Goal: Register for event/course

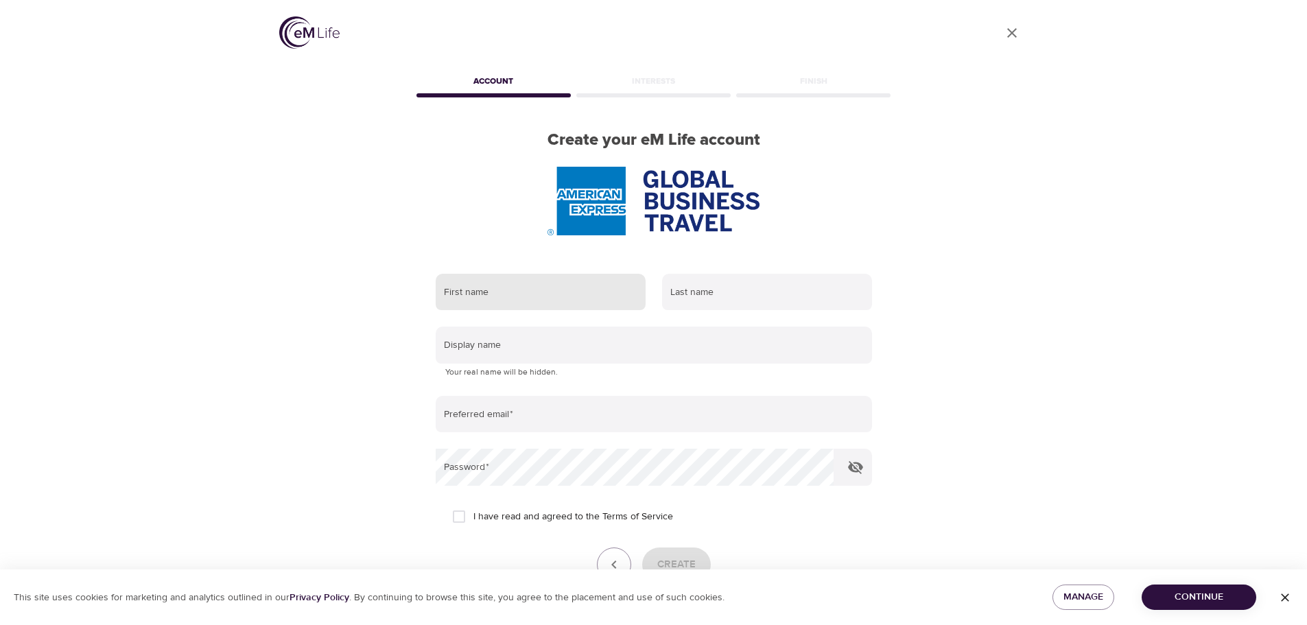
click at [564, 297] on input "text" at bounding box center [541, 292] width 210 height 37
type input "[PERSON_NAME]"
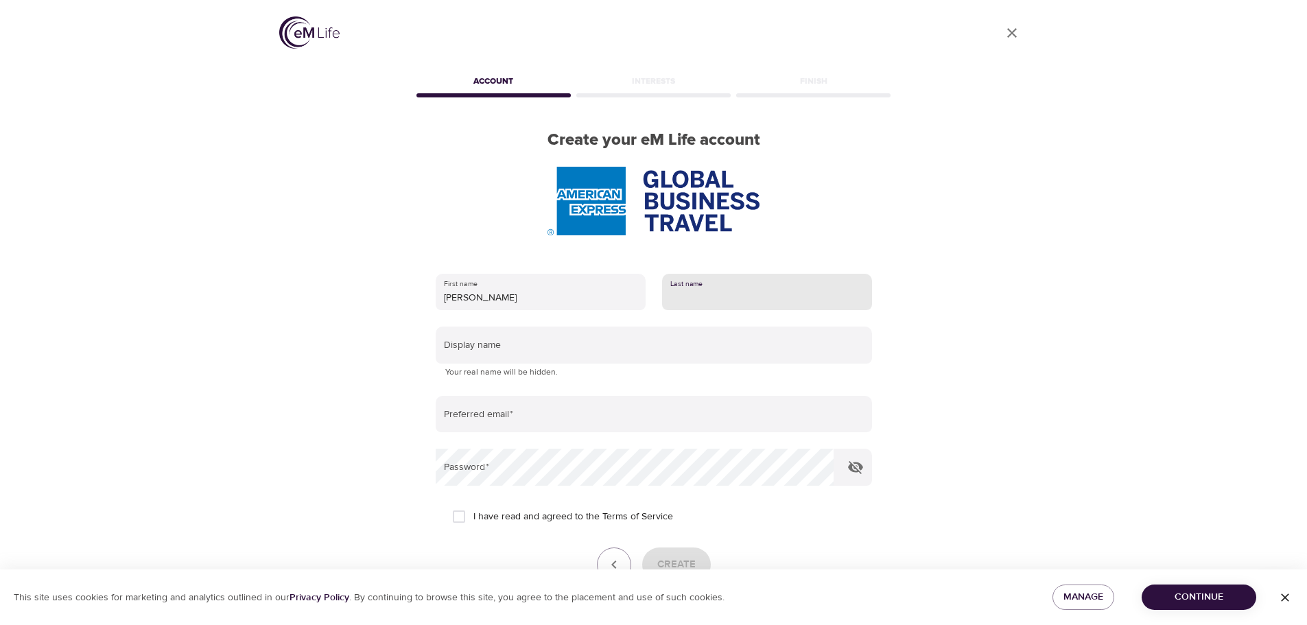
click at [725, 286] on input "text" at bounding box center [767, 292] width 210 height 37
type input "[PERSON_NAME]"
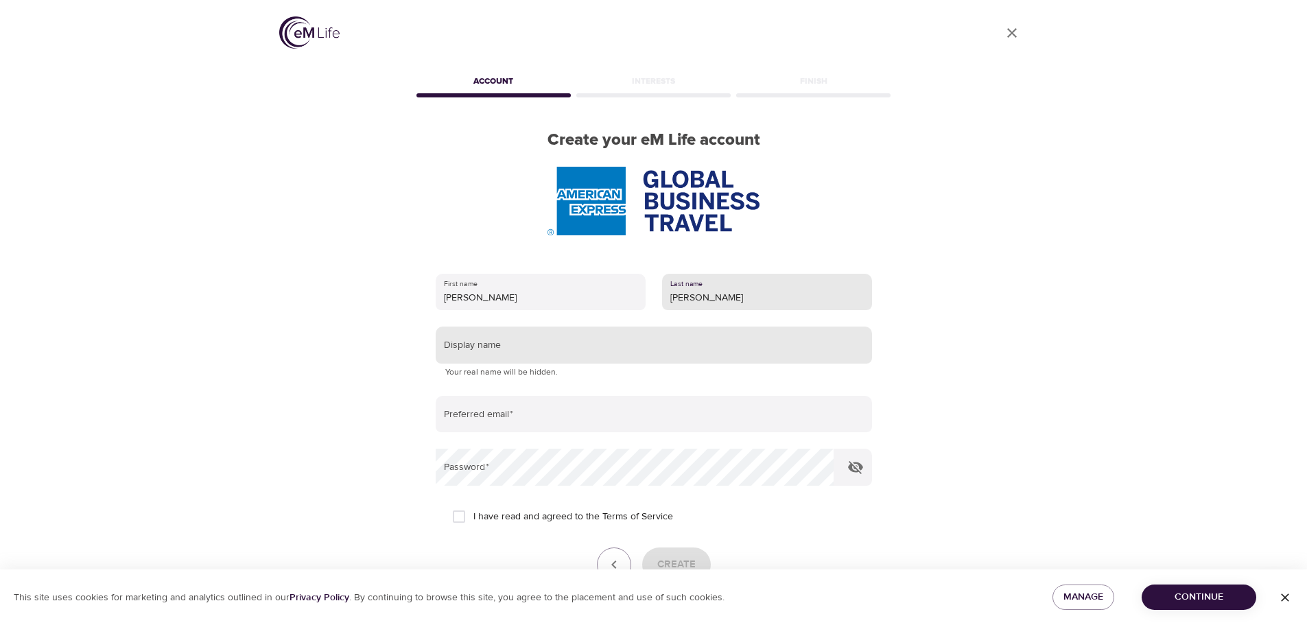
click at [518, 351] on input "text" at bounding box center [654, 345] width 436 height 37
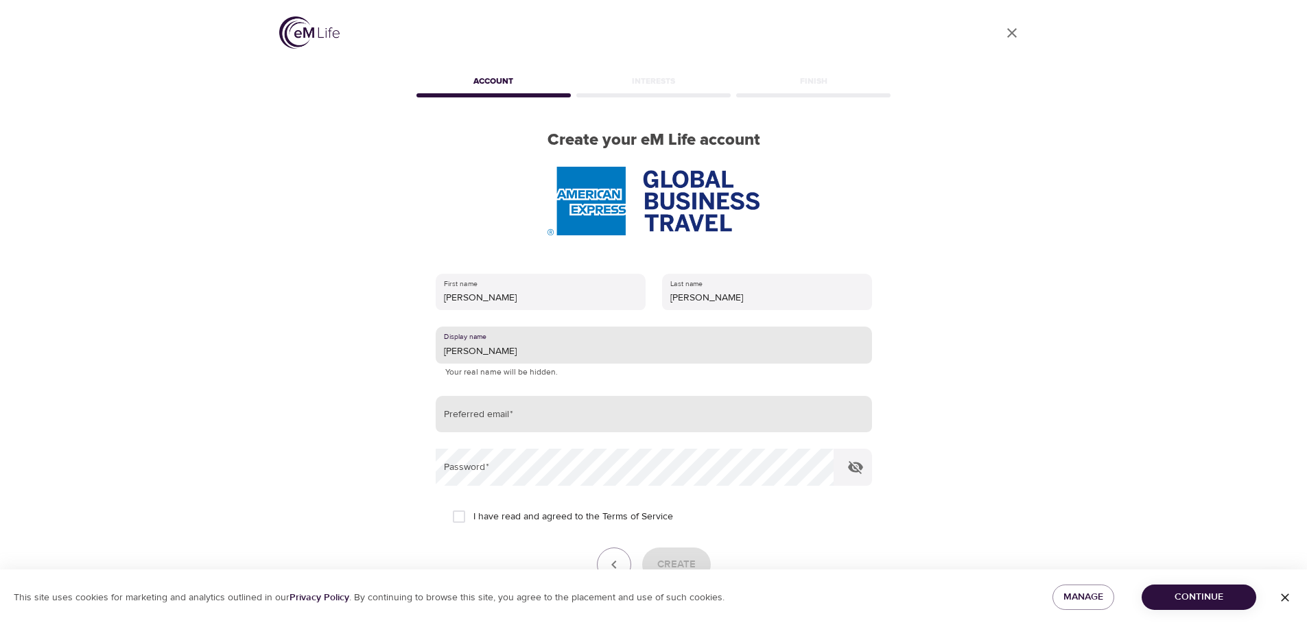
type input "[PERSON_NAME]"
click at [495, 416] on input "email" at bounding box center [654, 414] width 436 height 37
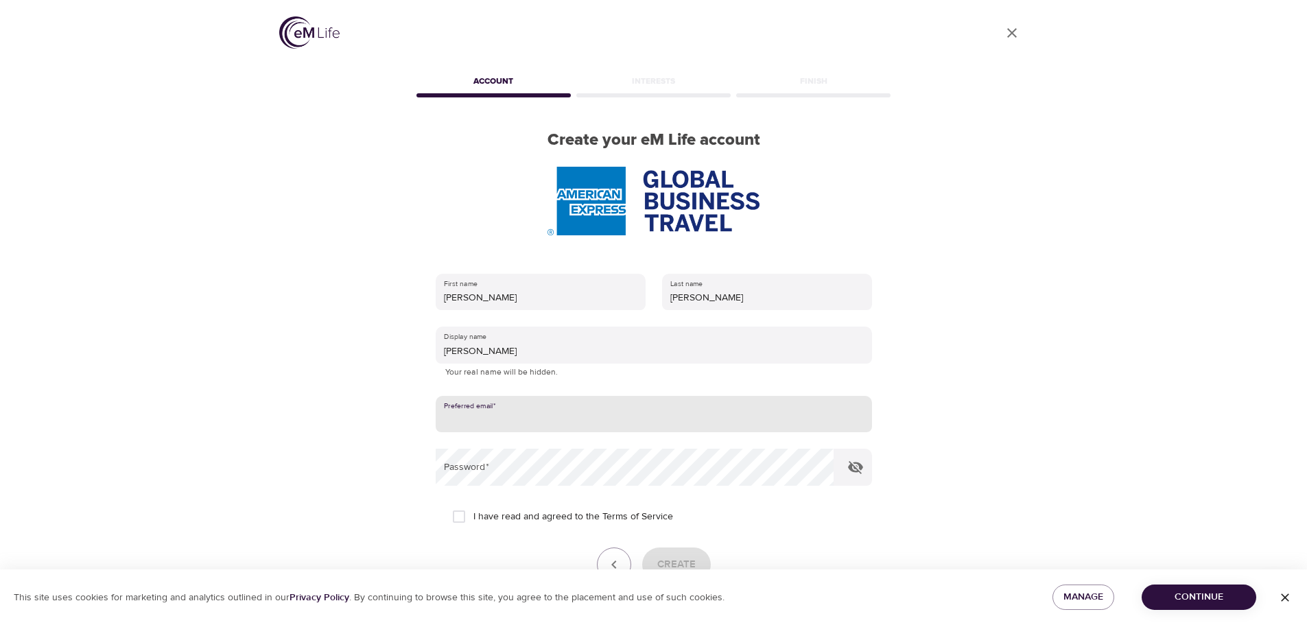
type input "charles.j.coleman@amexgbt.com"
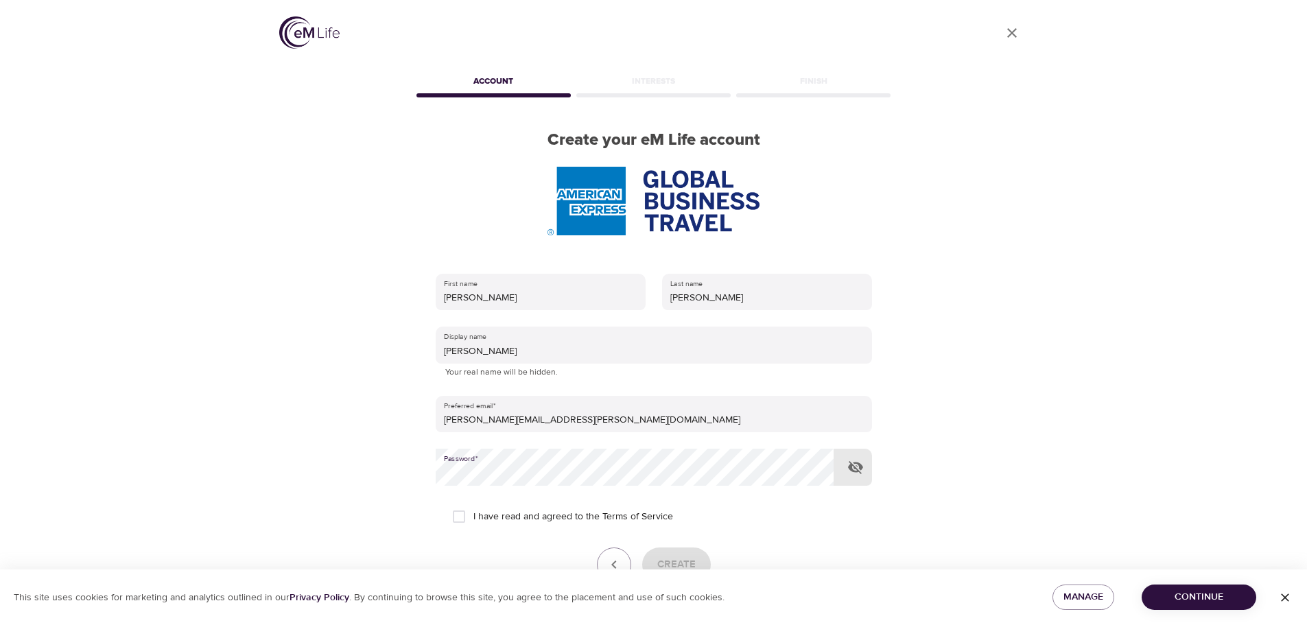
click at [460, 516] on input "I have read and agreed to the Terms of Service" at bounding box center [459, 516] width 29 height 29
checkbox input "true"
click at [851, 470] on icon "button" at bounding box center [855, 467] width 15 height 13
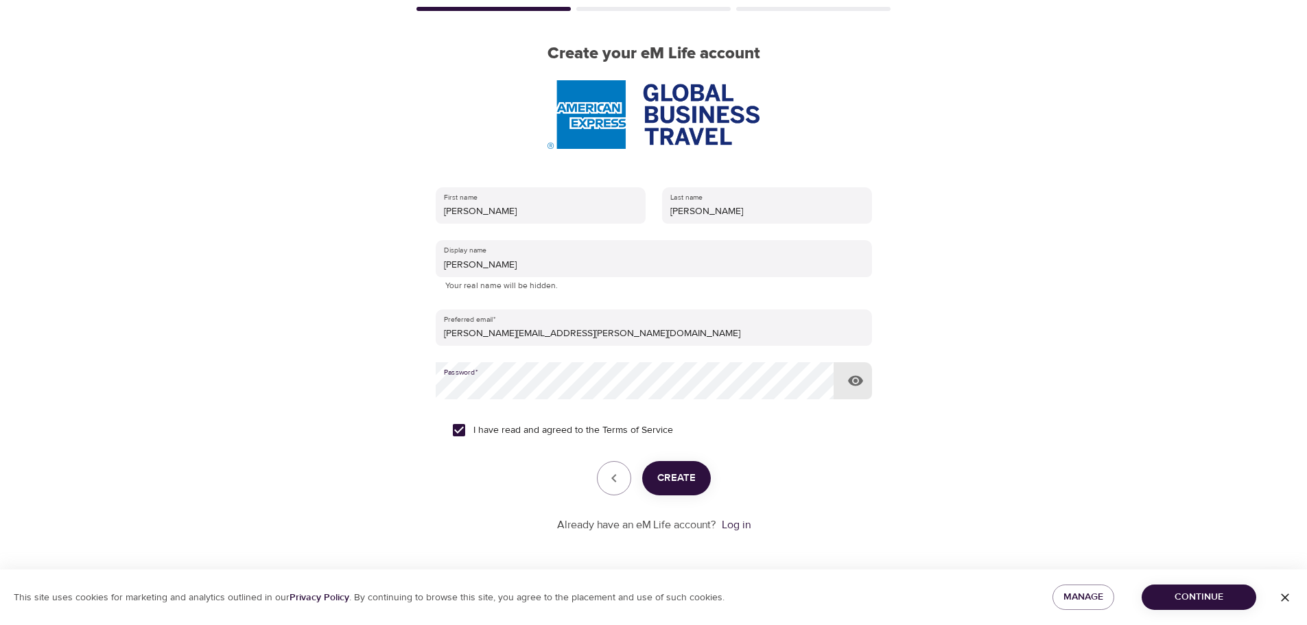
scroll to position [87, 0]
click at [679, 480] on span "Create" at bounding box center [676, 478] width 38 height 18
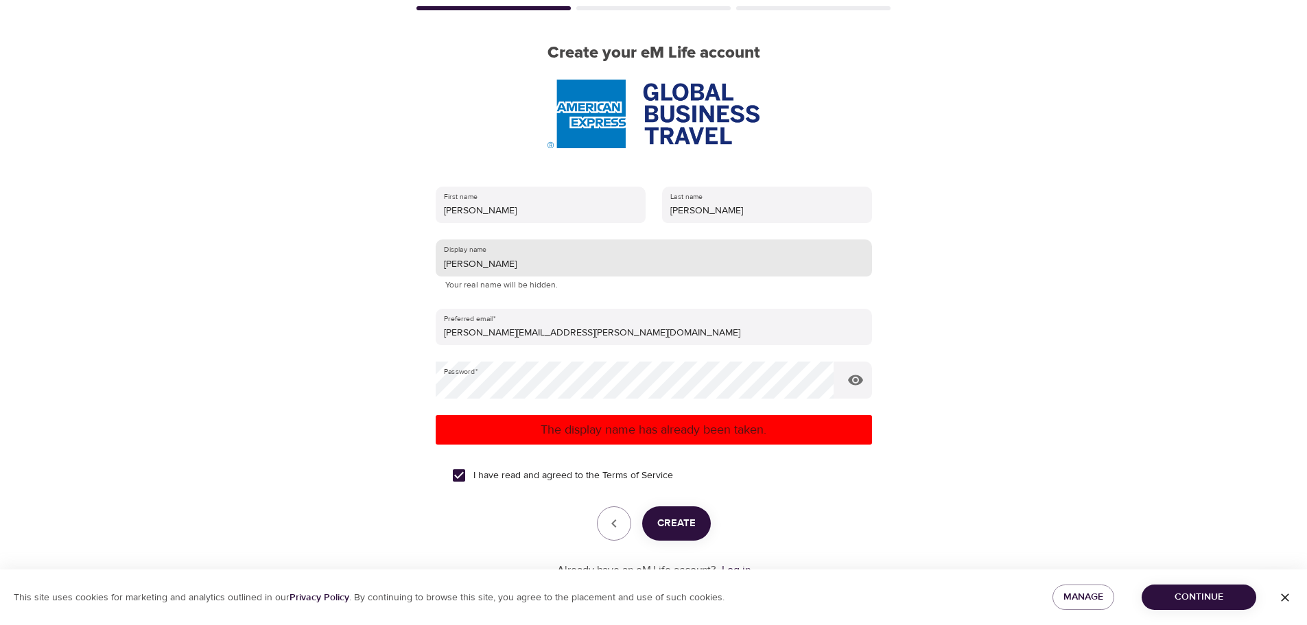
click at [484, 261] on input "Charlie" at bounding box center [654, 257] width 436 height 37
type input "e"
type input "CC32"
click at [669, 525] on span "Create" at bounding box center [676, 524] width 38 height 18
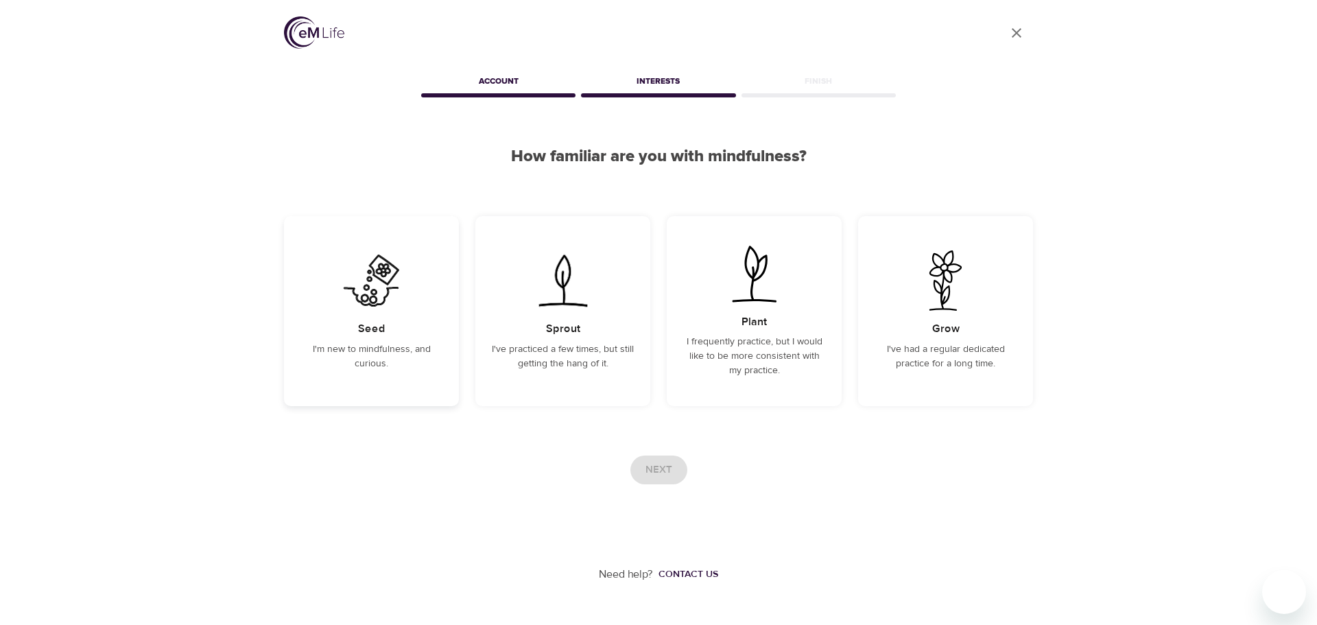
click at [366, 323] on h5 "Seed" at bounding box center [371, 329] width 27 height 14
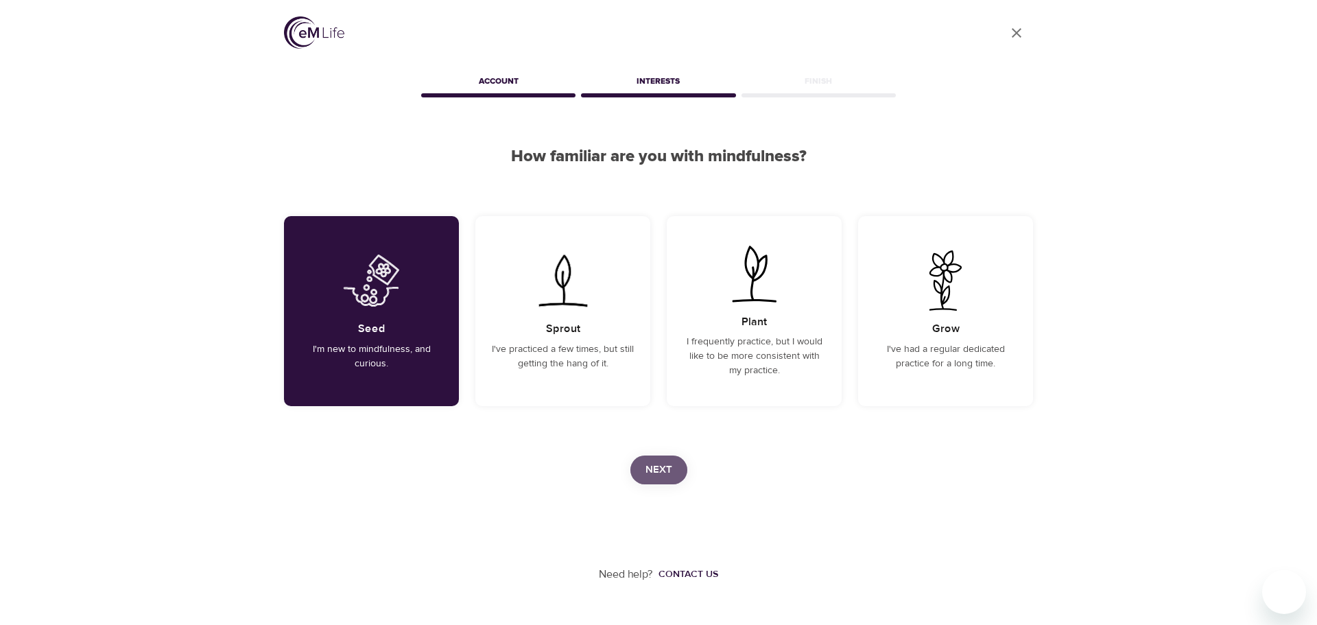
click at [649, 467] on span "Next" at bounding box center [659, 470] width 27 height 18
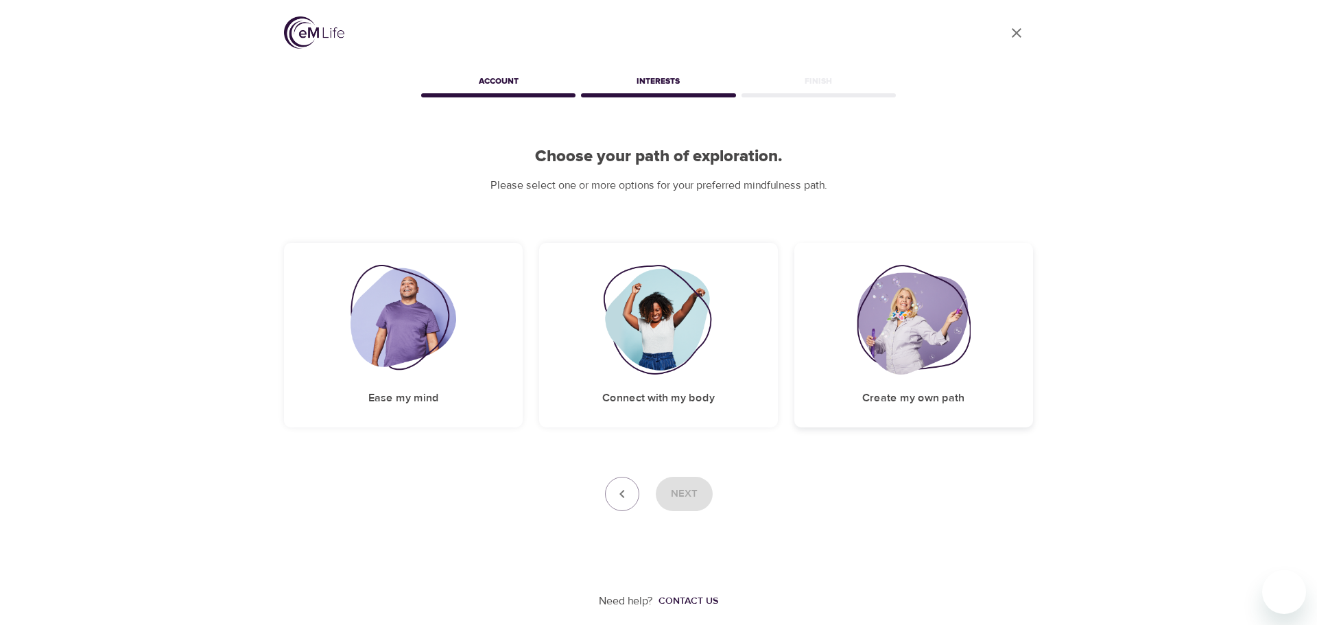
click at [886, 360] on img at bounding box center [914, 320] width 114 height 110
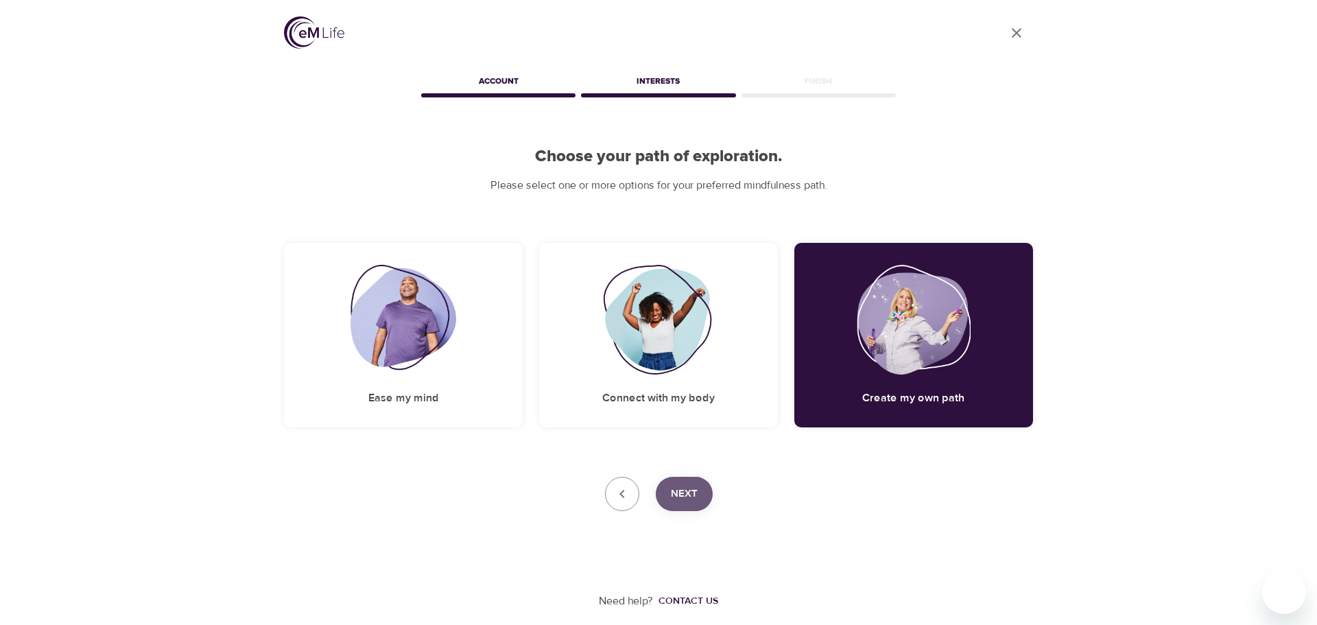
click at [679, 491] on span "Next" at bounding box center [684, 494] width 27 height 18
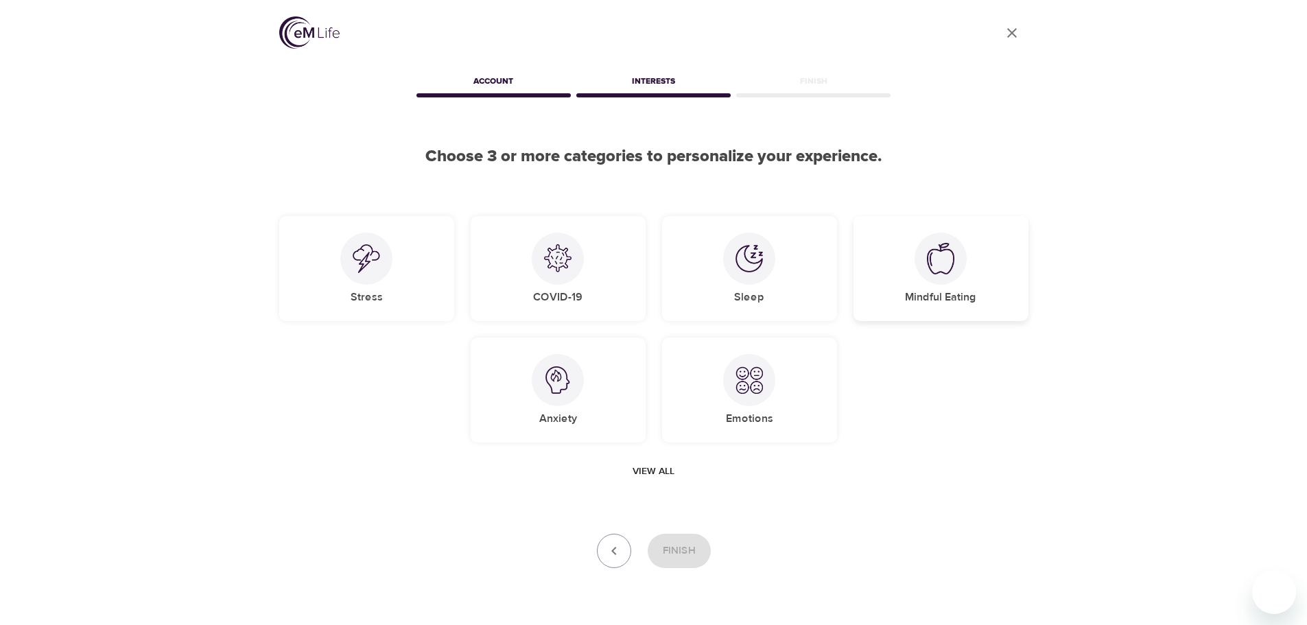
click at [954, 262] on img at bounding box center [940, 259] width 27 height 32
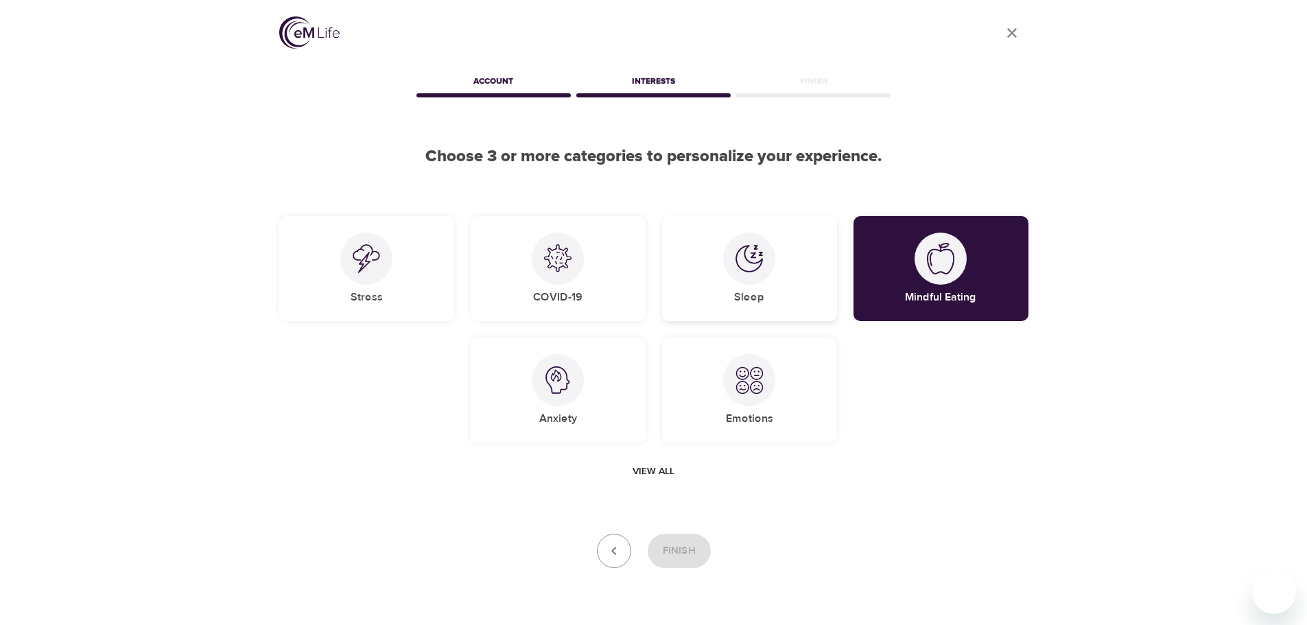
click at [742, 248] on img at bounding box center [749, 258] width 27 height 27
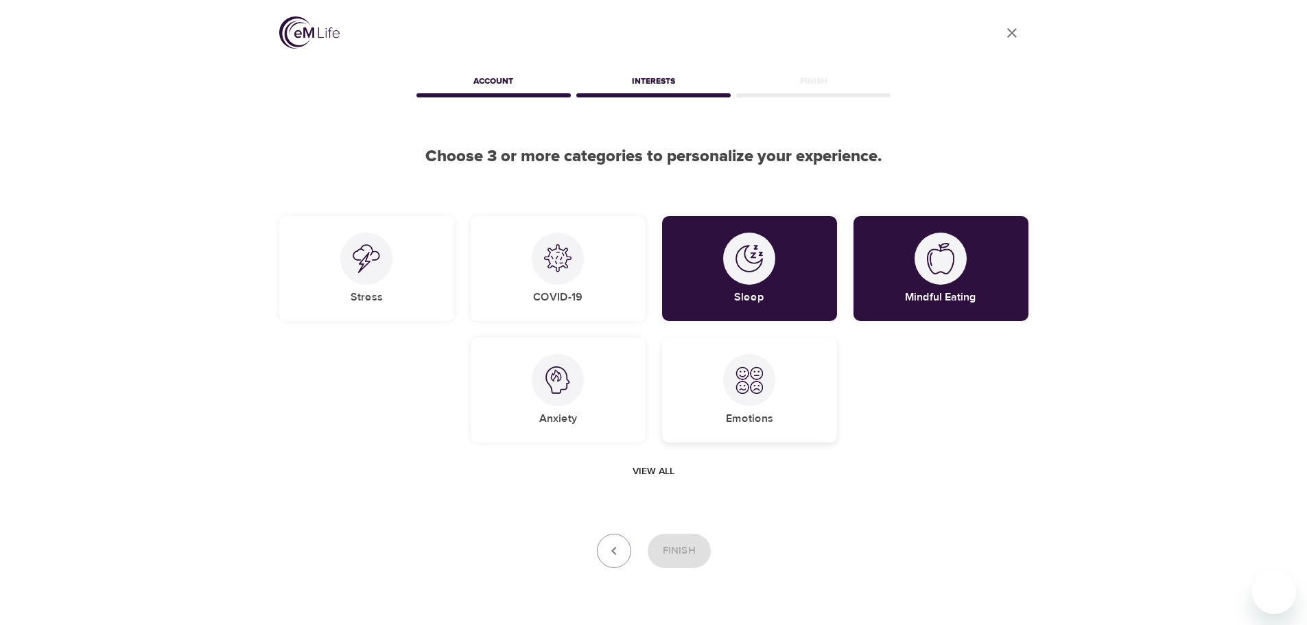
click at [757, 388] on img at bounding box center [749, 379] width 27 height 27
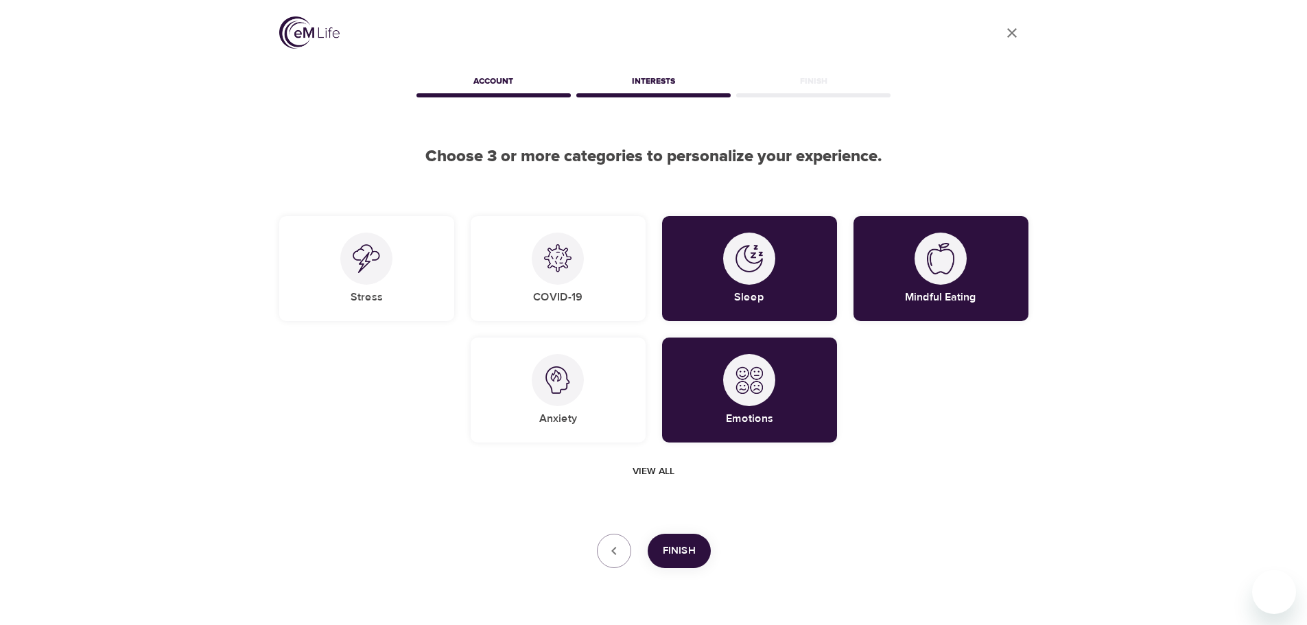
click at [681, 548] on span "Finish" at bounding box center [679, 551] width 33 height 18
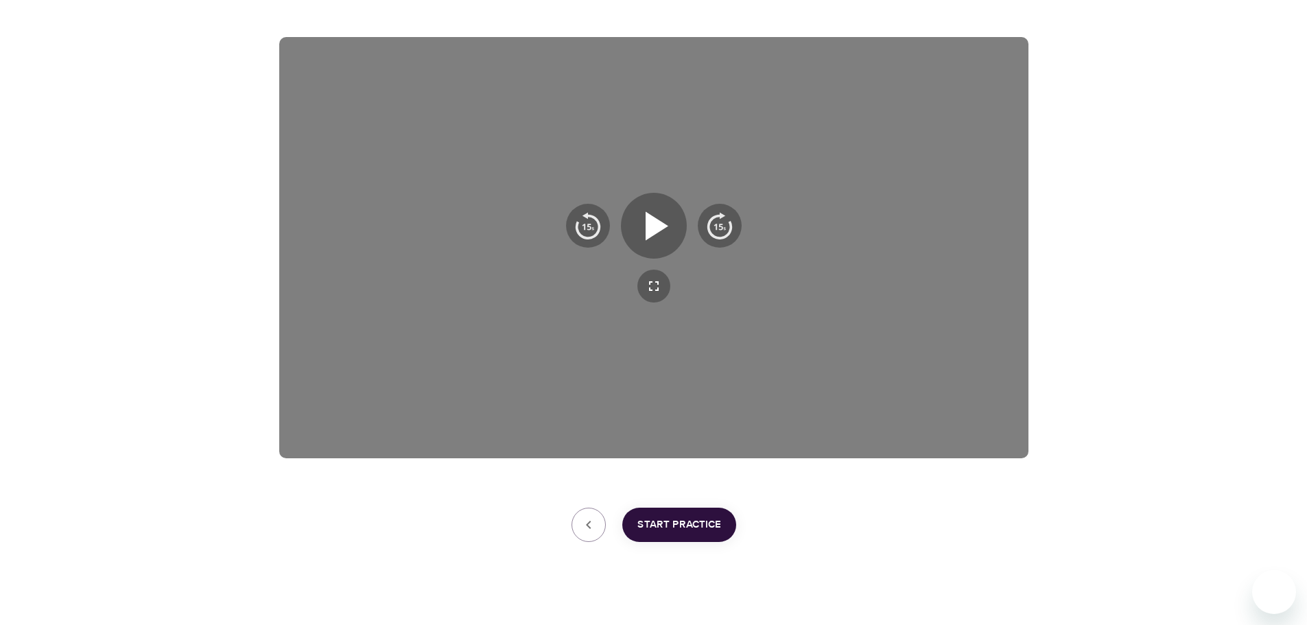
scroll to position [137, 0]
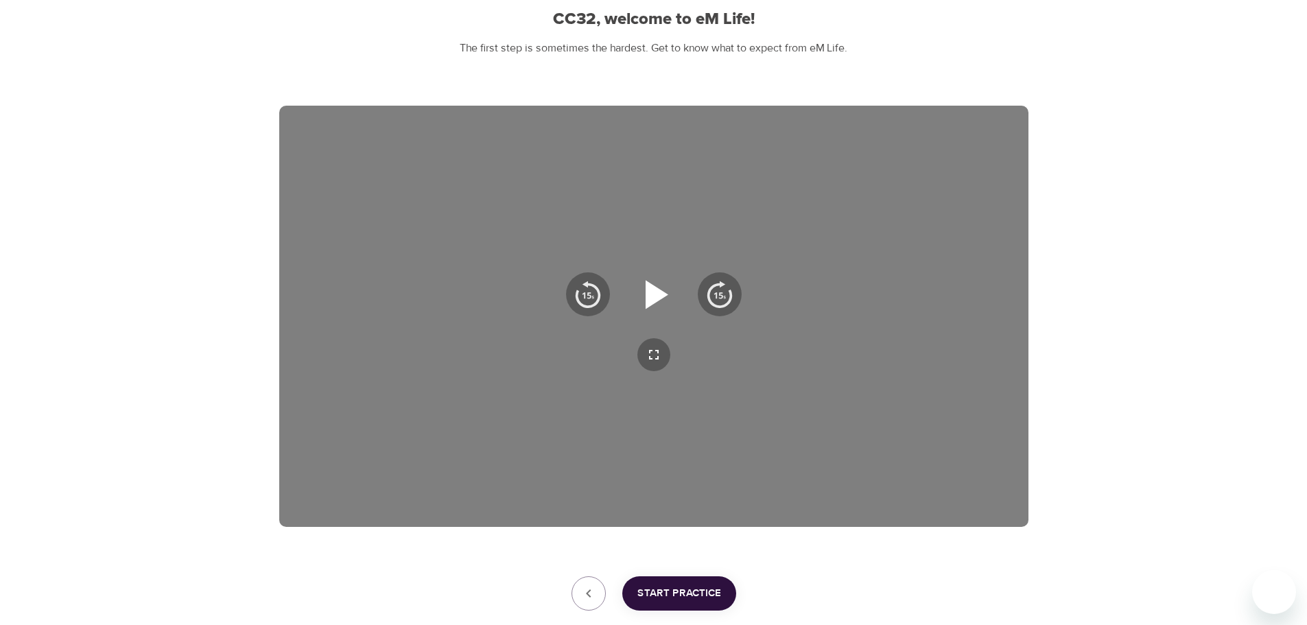
click at [648, 301] on icon "button" at bounding box center [657, 294] width 23 height 29
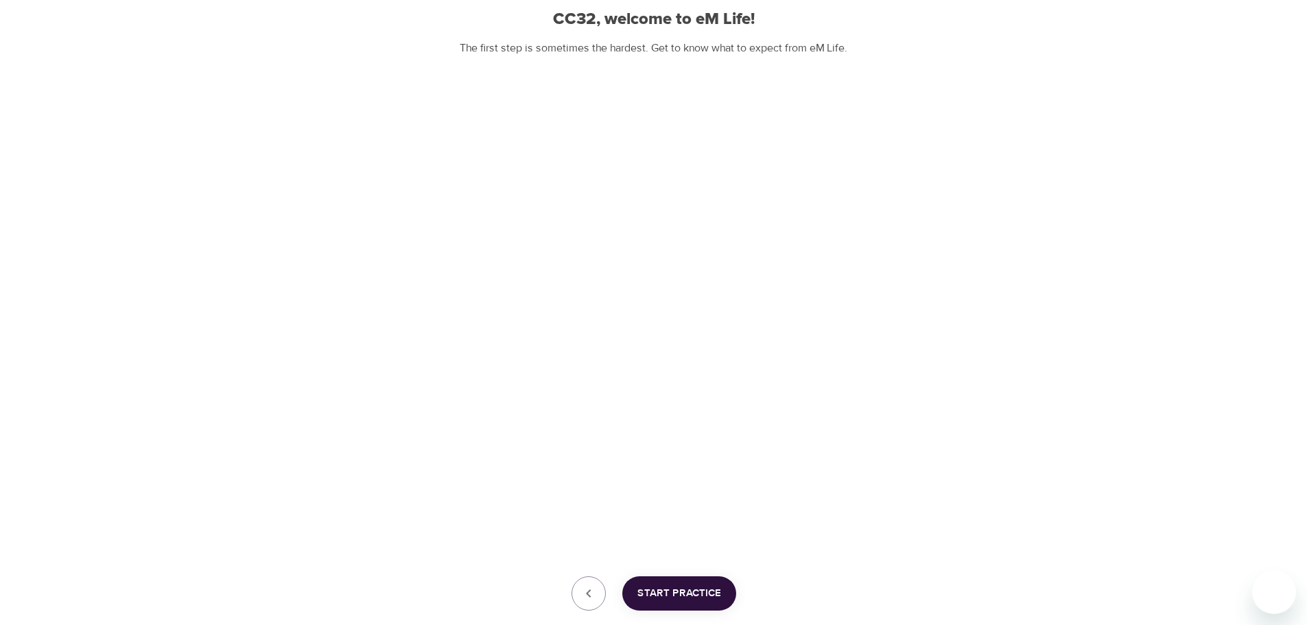
click at [696, 591] on span "Start Practice" at bounding box center [679, 594] width 84 height 18
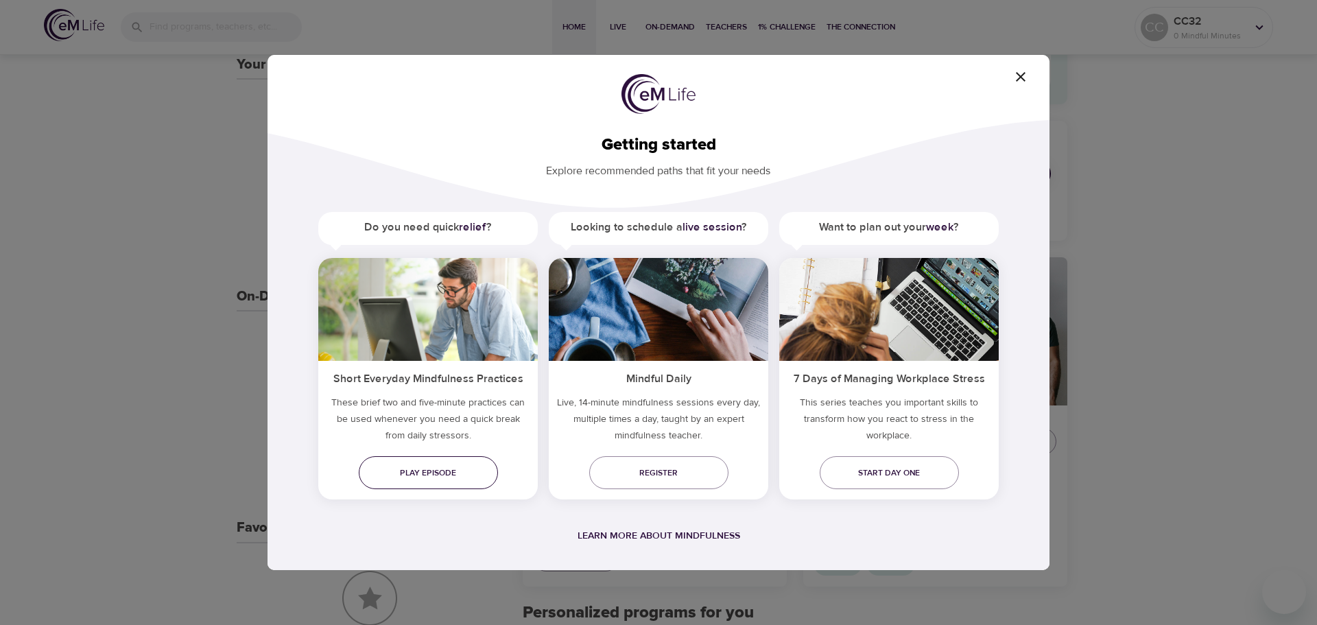
click at [429, 476] on span "Play episode" at bounding box center [428, 473] width 117 height 14
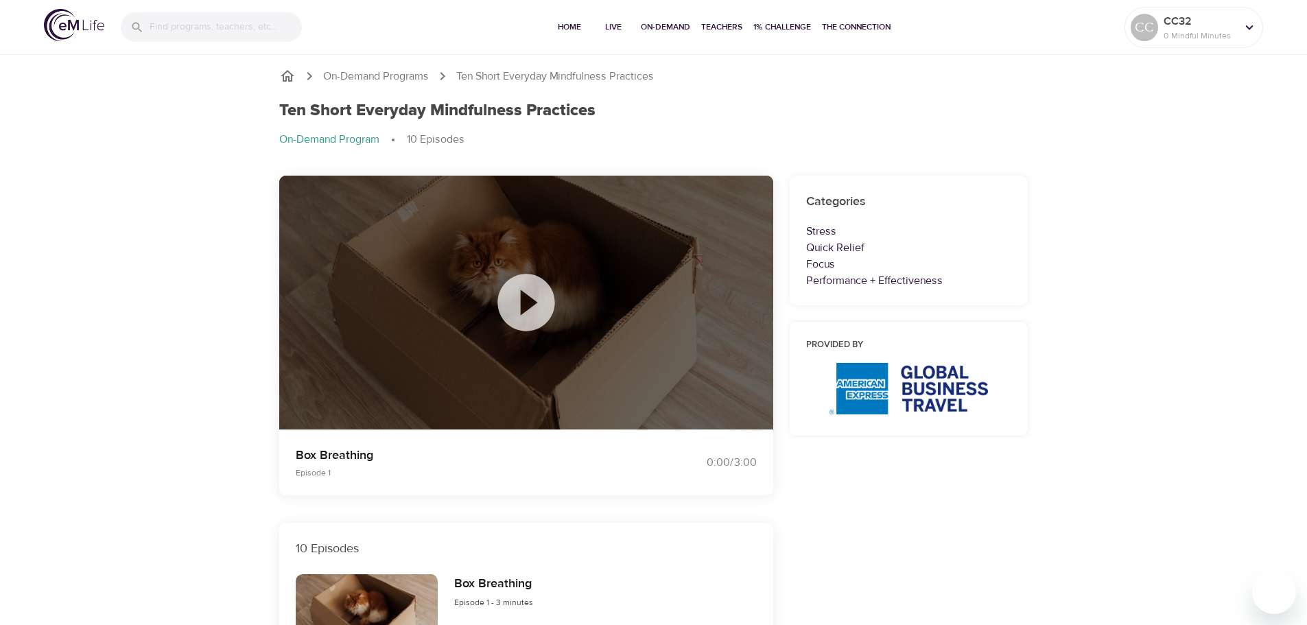
click at [534, 310] on icon at bounding box center [525, 302] width 57 height 57
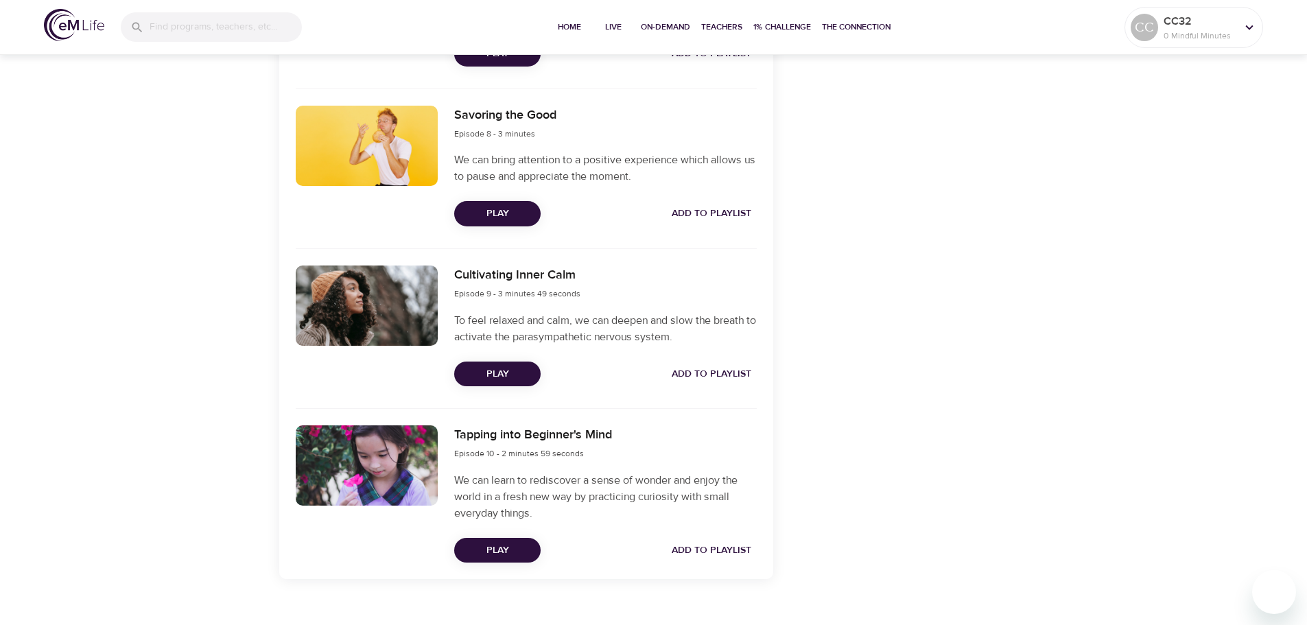
scroll to position [1711, 0]
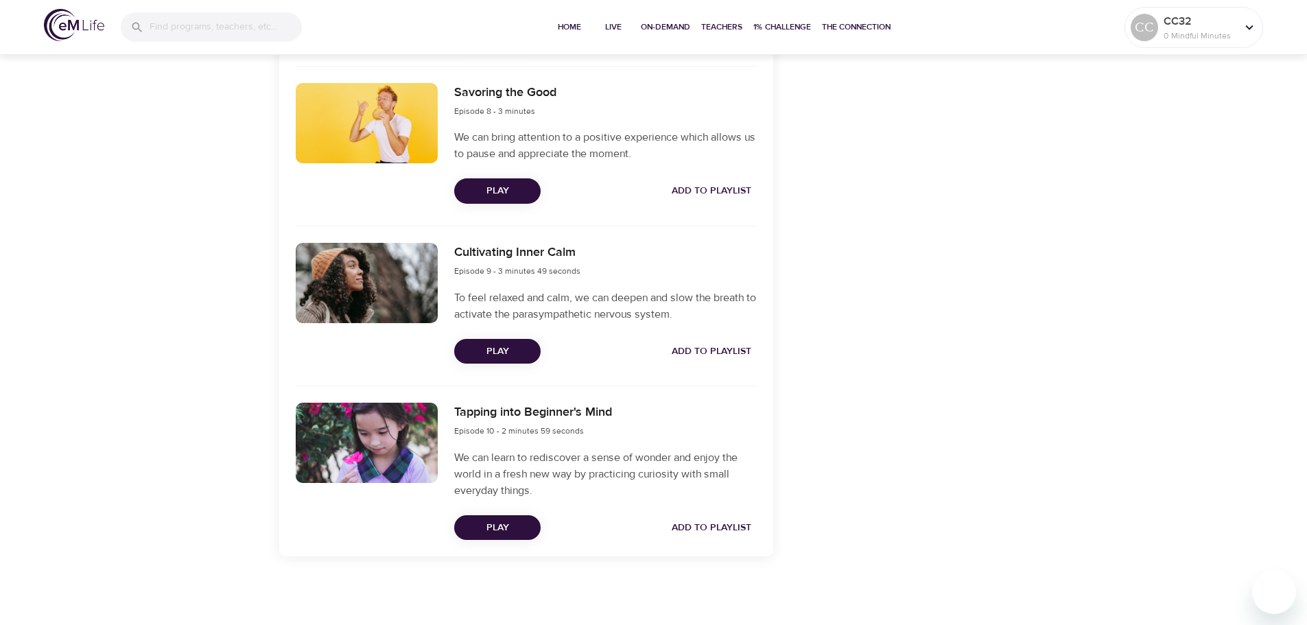
click at [59, 30] on img at bounding box center [74, 25] width 60 height 32
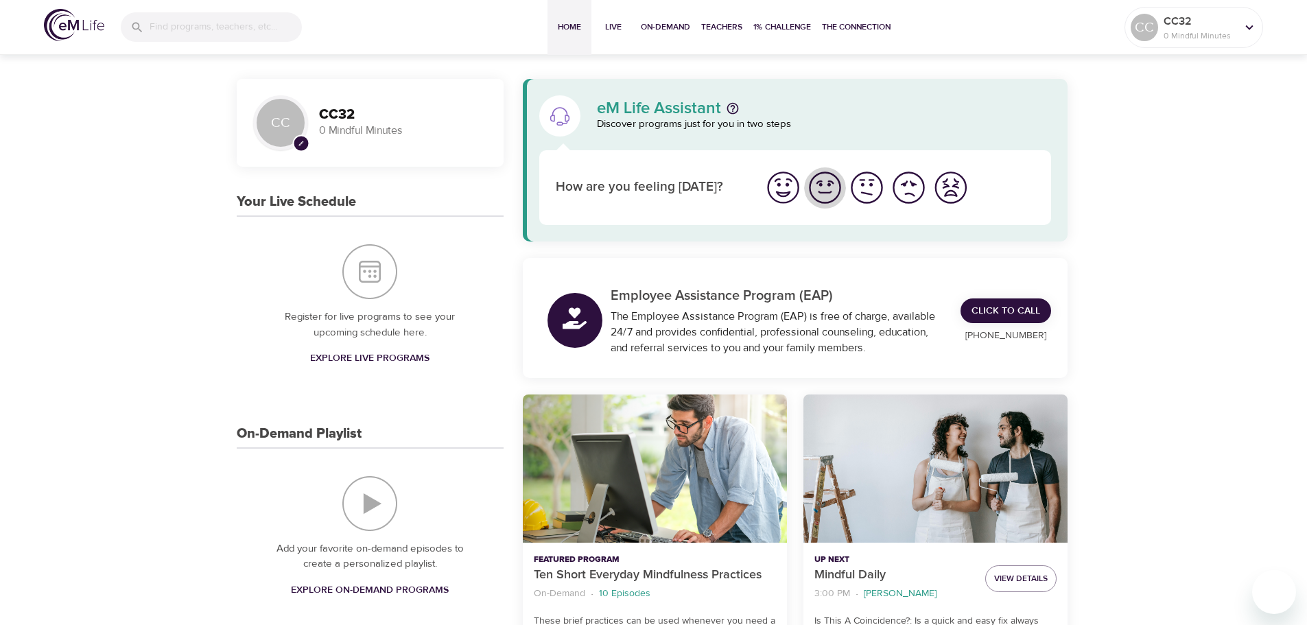
click at [825, 187] on img "I'm feeling good" at bounding box center [825, 188] width 38 height 38
